Goal: Information Seeking & Learning: Learn about a topic

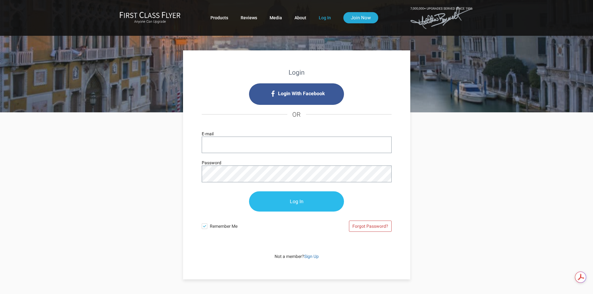
type input "pete@stratton-cpa.com"
click at [292, 204] on input "Log In" at bounding box center [296, 202] width 95 height 20
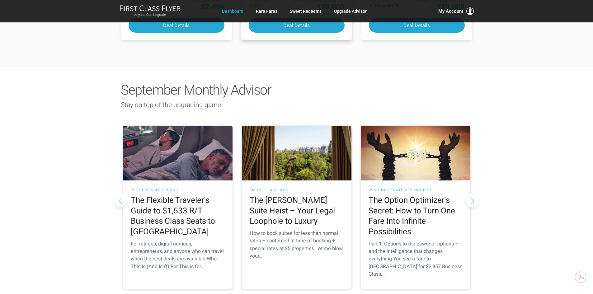
scroll to position [529, 0]
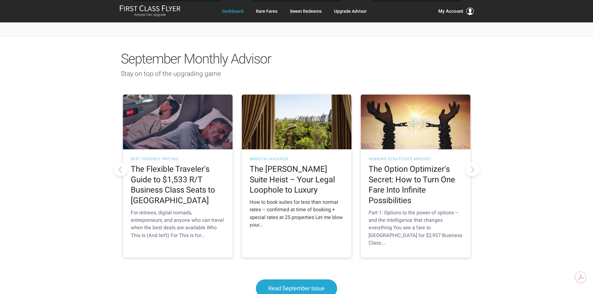
click at [289, 164] on h2 "The Ritz-Carlton Suite Heist – Your Legal Loophole to Luxury" at bounding box center [297, 179] width 94 height 31
click at [268, 157] on h3 "Smooth Landings" at bounding box center [297, 159] width 94 height 4
click at [289, 285] on span "Read September Issue" at bounding box center [296, 288] width 56 height 7
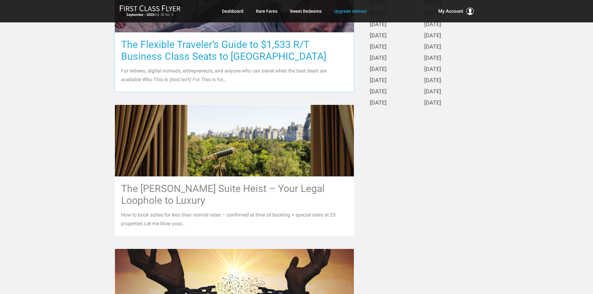
scroll to position [249, 0]
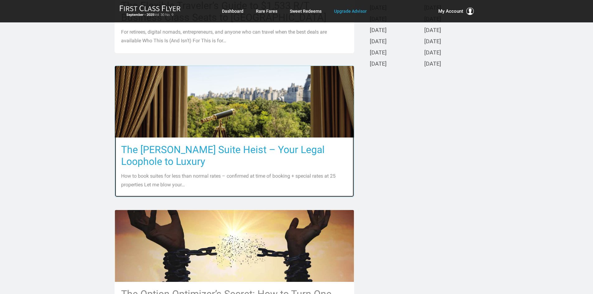
click at [209, 151] on h3 "The Ritz-Carlton Suite Heist – Your Legal Loophole to Luxury" at bounding box center [234, 156] width 227 height 24
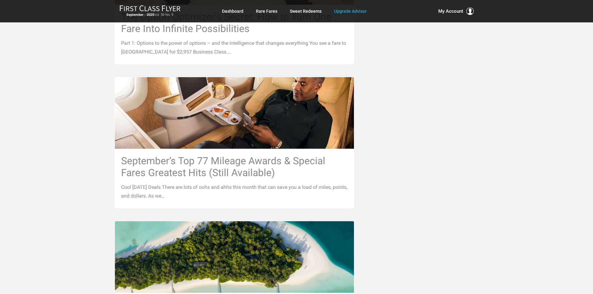
scroll to position [529, 0]
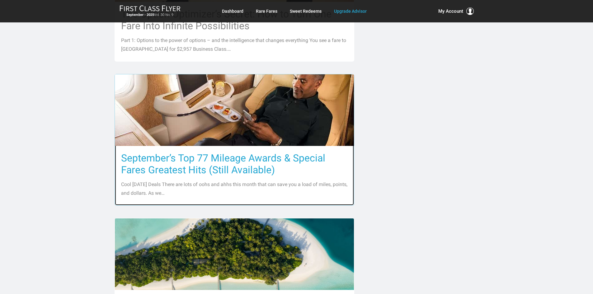
click at [185, 158] on h3 "September’s Top 77 Mileage Awards & Special Fares Greatest Hits (Still Availabl…" at bounding box center [234, 164] width 227 height 24
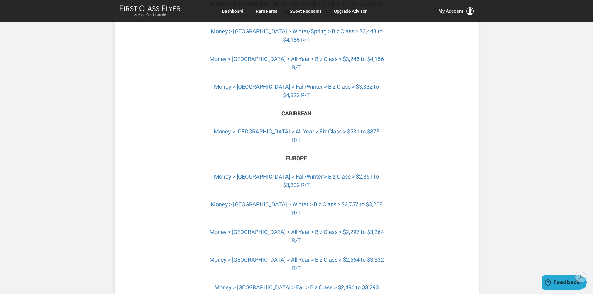
scroll to position [1557, 0]
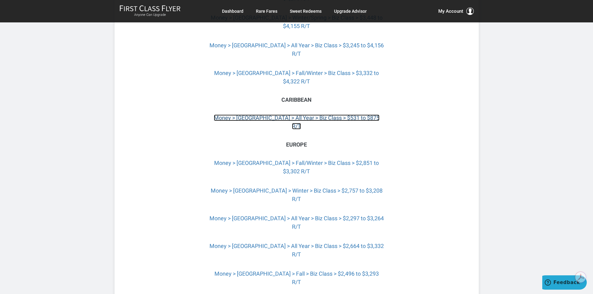
click at [288, 115] on link "Money > [GEOGRAPHIC_DATA] > All Year > Biz Class > $531 to $875 R/T" at bounding box center [297, 122] width 166 height 15
